Goal: Task Accomplishment & Management: Manage account settings

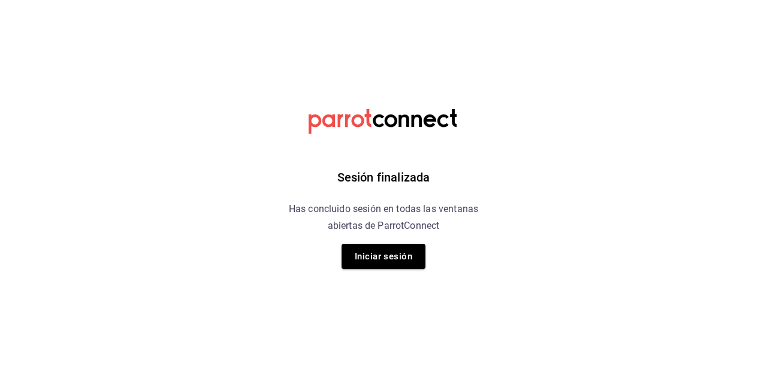
click at [366, 254] on button "Iniciar sesión" at bounding box center [384, 256] width 84 height 25
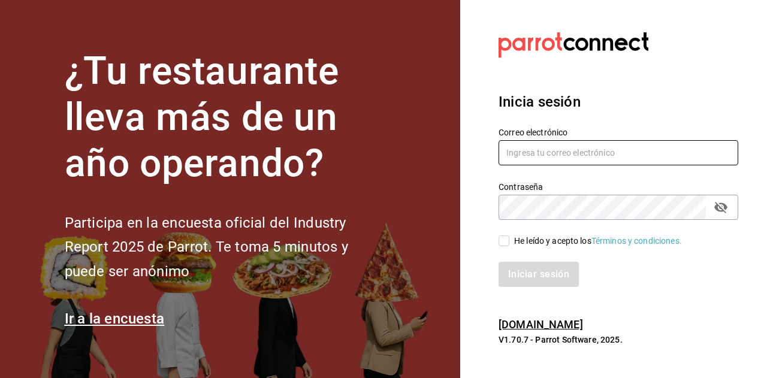
type input "[EMAIL_ADDRESS][DOMAIN_NAME]"
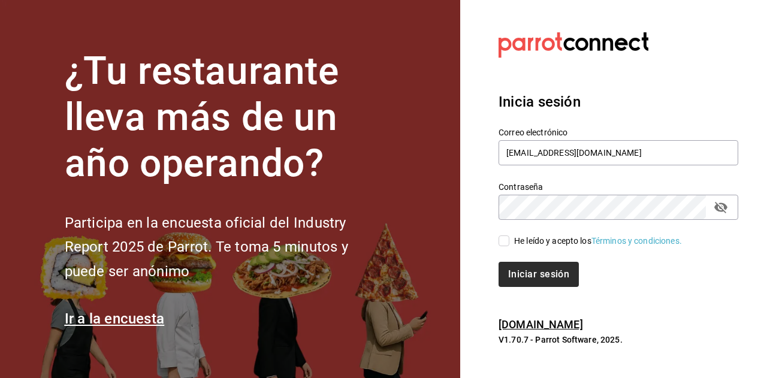
drag, startPoint x: 501, startPoint y: 241, endPoint x: 531, endPoint y: 272, distance: 42.8
click at [501, 242] on input "He leído y acepto los Términos y condiciones." at bounding box center [504, 241] width 11 height 11
checkbox input "true"
click at [531, 279] on button "Iniciar sesión" at bounding box center [540, 274] width 82 height 25
